Goal: Find specific page/section: Find specific page/section

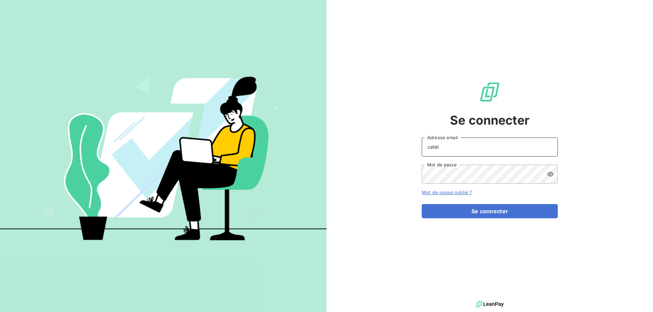
drag, startPoint x: 442, startPoint y: 148, endPoint x: 413, endPoint y: 146, distance: 29.6
click at [416, 147] on div "Se connecter catel Adresse email Mot de passe Mot de passe oublié ? Se connecter" at bounding box center [489, 150] width 326 height 300
type input "[PERSON_NAME][EMAIL_ADDRESS][DOMAIN_NAME]"
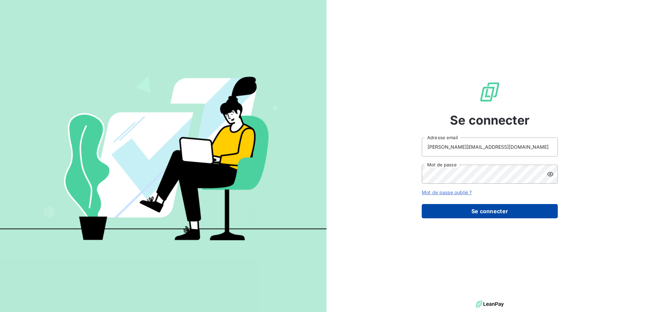
click at [488, 215] on button "Se connecter" at bounding box center [490, 211] width 136 height 14
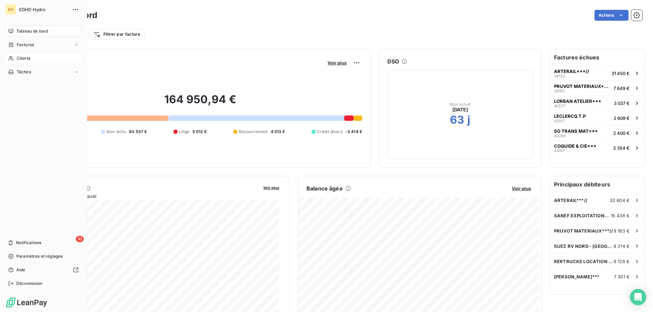
click at [30, 57] on span "Clients" at bounding box center [24, 58] width 14 height 6
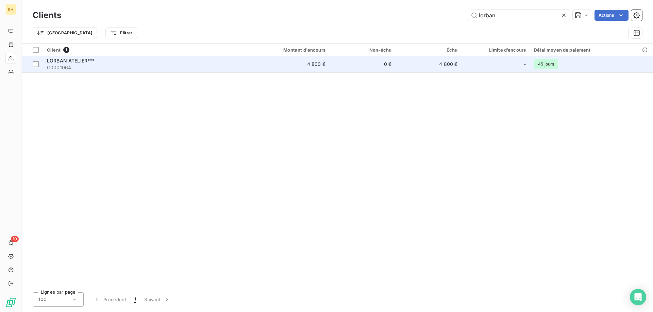
type input "lorban"
click at [70, 62] on span "LORBAN ATELIER***" at bounding box center [71, 61] width 48 height 6
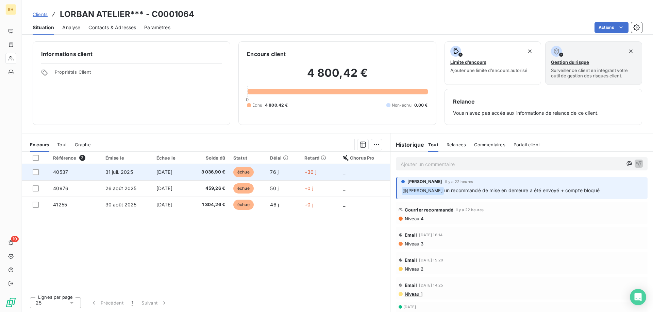
click at [57, 171] on span "40537" at bounding box center [60, 172] width 15 height 6
click at [61, 172] on span "40537" at bounding box center [60, 172] width 15 height 6
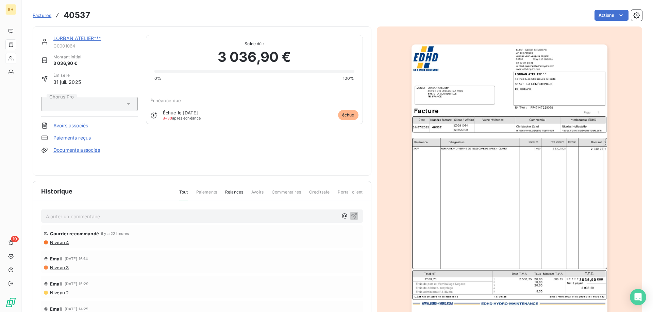
click at [524, 173] on img "button" at bounding box center [509, 183] width 196 height 277
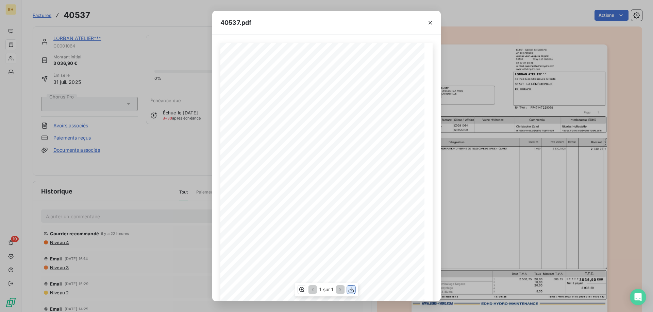
click at [350, 289] on icon "button" at bounding box center [351, 290] width 7 height 7
click at [428, 22] on icon "button" at bounding box center [430, 22] width 7 height 7
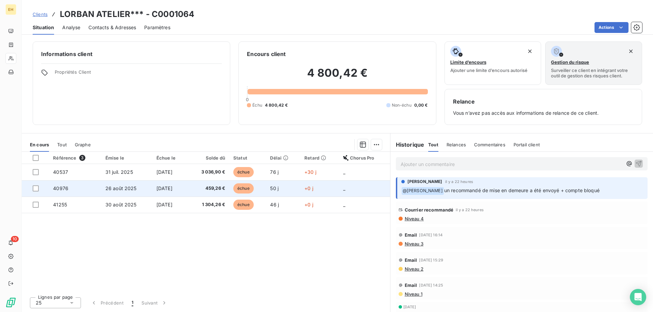
click at [59, 187] on span "40976" at bounding box center [60, 189] width 15 height 6
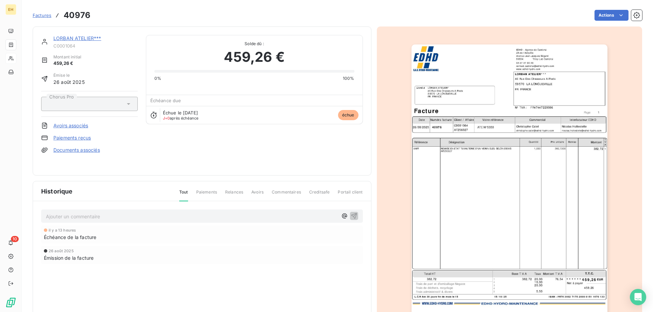
click at [490, 165] on img "button" at bounding box center [509, 183] width 196 height 277
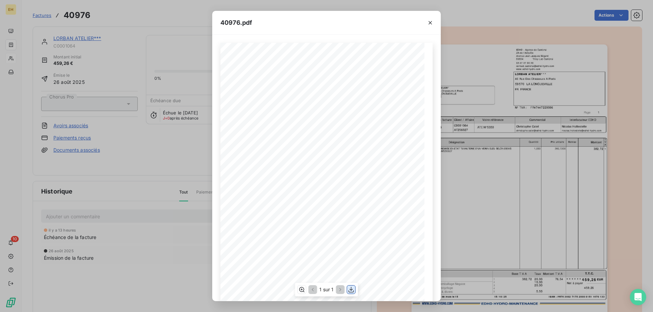
click at [350, 289] on icon "button" at bounding box center [351, 290] width 7 height 7
click at [143, 265] on div "40976.pdf N° TVA : Interlocuteur EDHD SAS au capital social de 699.000 € // [GE…" at bounding box center [326, 156] width 653 height 312
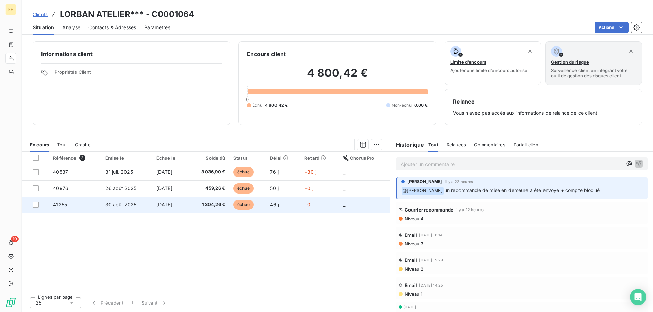
click at [57, 204] on span "41255" at bounding box center [60, 205] width 14 height 6
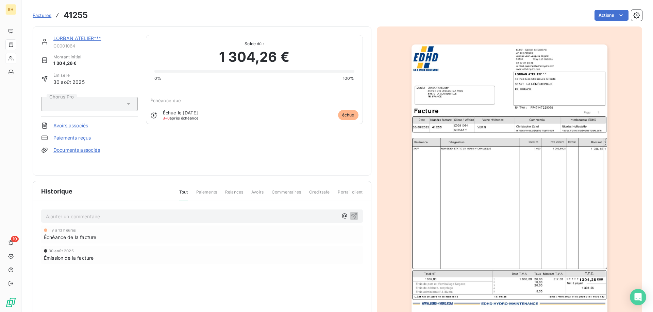
click at [486, 69] on img "button" at bounding box center [509, 183] width 196 height 277
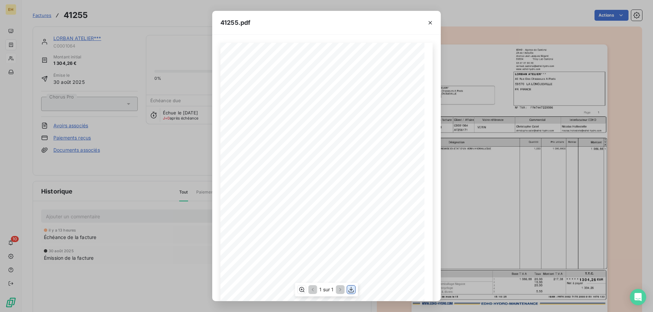
click at [350, 290] on icon "button" at bounding box center [350, 290] width 5 height 6
